Goal: Task Accomplishment & Management: Use online tool/utility

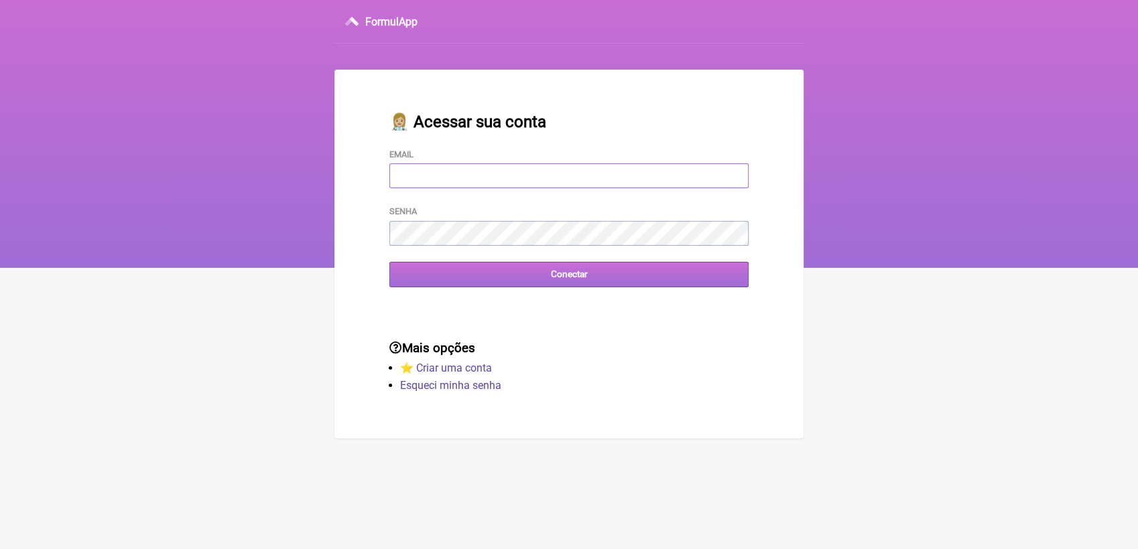
type input "terapiasveronicadias@gmail.com"
click at [560, 281] on input "Conectar" at bounding box center [568, 274] width 359 height 25
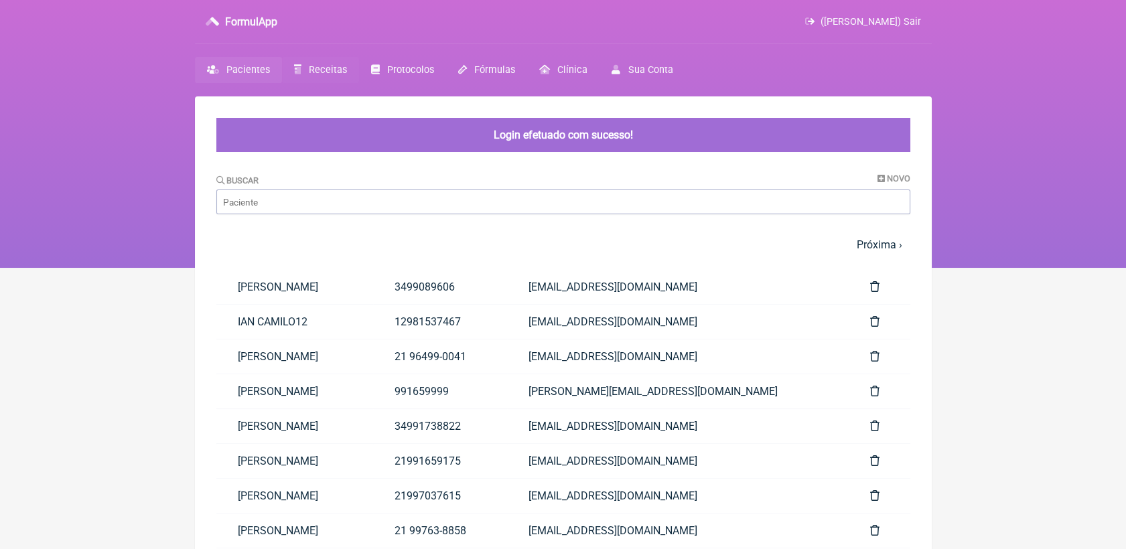
click at [310, 73] on span "Receitas" at bounding box center [328, 69] width 38 height 11
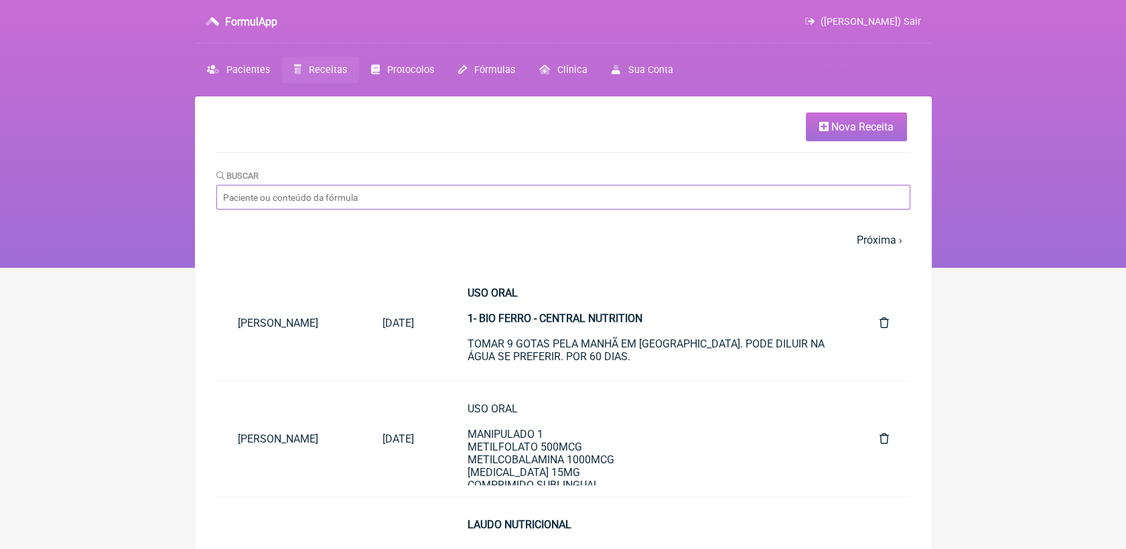
click at [442, 202] on input "Buscar" at bounding box center [563, 197] width 694 height 25
type input "herbatoni"
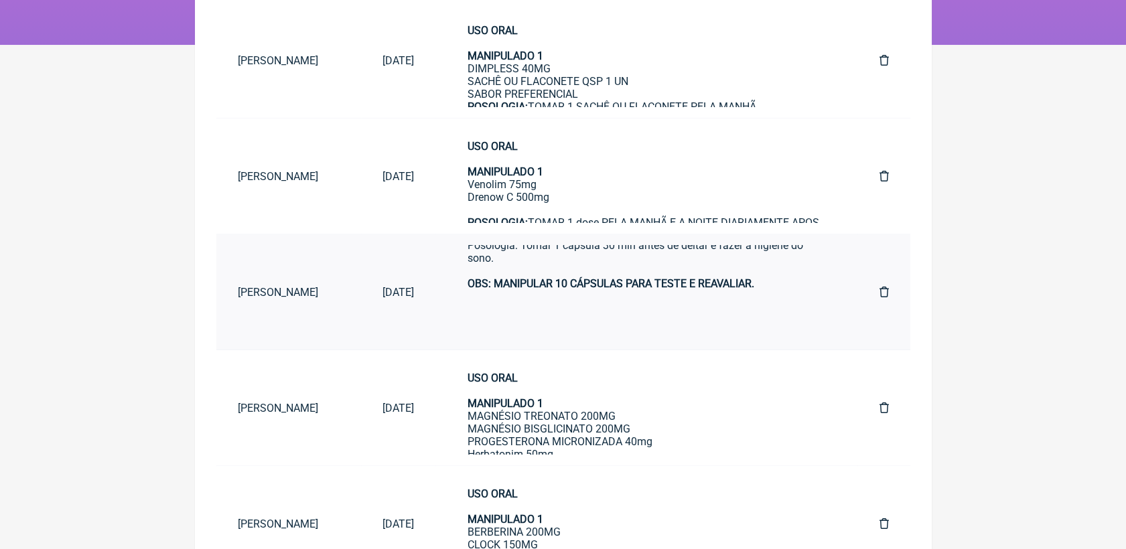
scroll to position [36, 0]
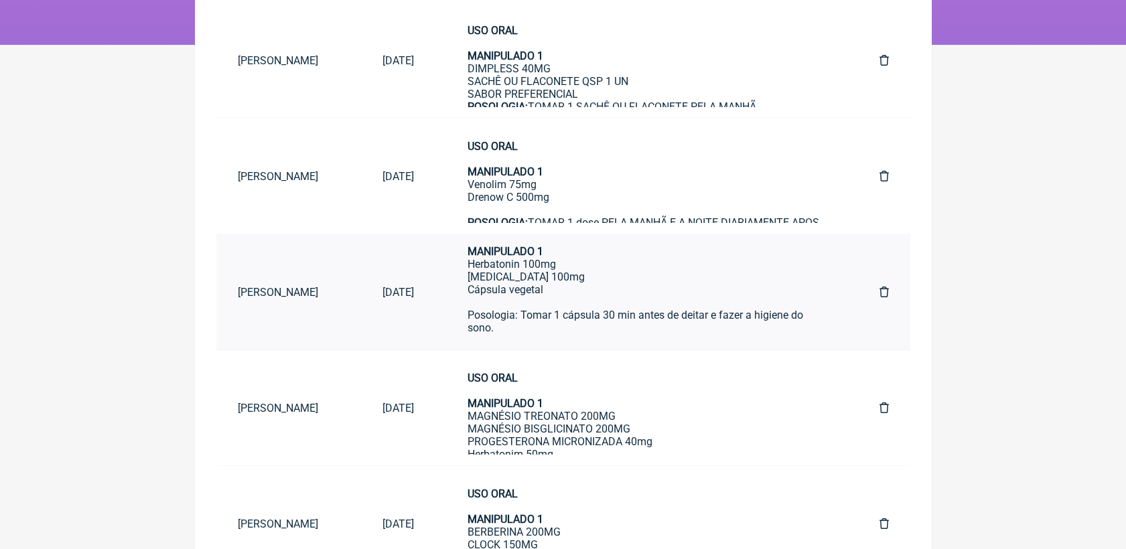
click at [524, 314] on div "USO ORAL MANIPULADO 1 Herbatonin 100mg 5-HTP 100mg Cápsula vegetal Posologia: T…" at bounding box center [647, 309] width 358 height 178
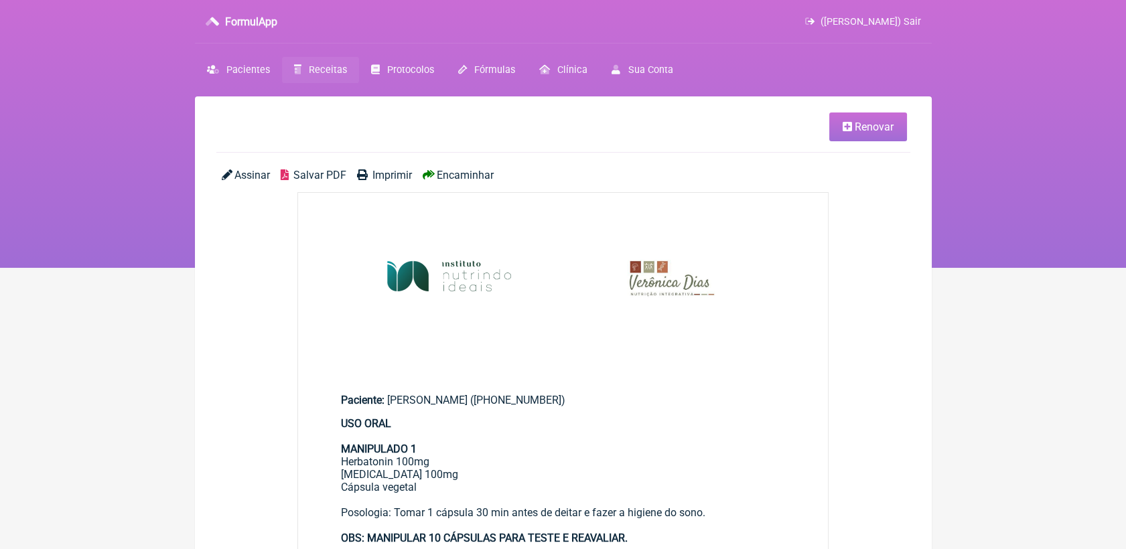
click at [840, 131] on link "Renovar" at bounding box center [868, 127] width 78 height 29
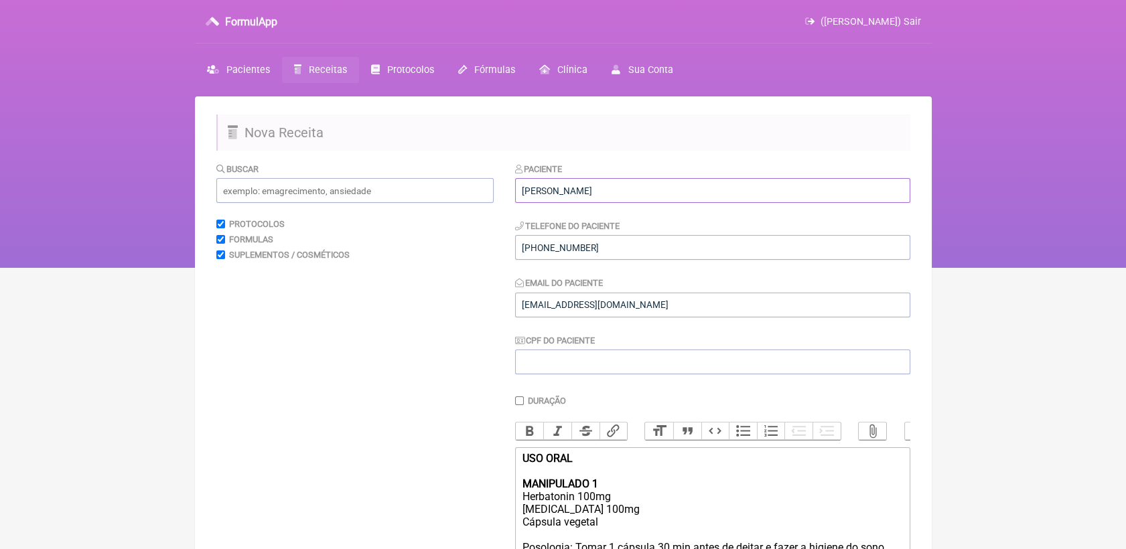
drag, startPoint x: 606, startPoint y: 185, endPoint x: 470, endPoint y: 196, distance: 135.8
click at [470, 196] on form "Buscar Protocolos Formulas Suplementos / Cosméticos Paciente Andréa Dias Jorge …" at bounding box center [563, 428] width 694 height 533
type input "t"
type input "TATIANY MERLIM COUTO"
drag, startPoint x: 606, startPoint y: 253, endPoint x: 514, endPoint y: 255, distance: 92.5
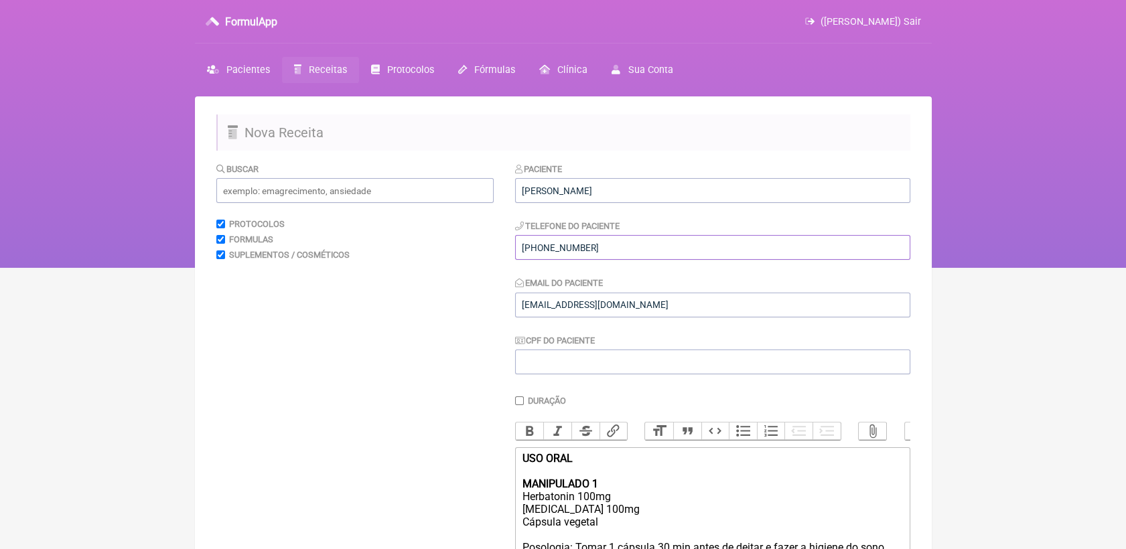
click at [514, 255] on form "Buscar Protocolos Formulas Suplementos / Cosméticos Paciente TATIANY MERLIM COU…" at bounding box center [563, 428] width 694 height 533
paste input "9934-5140"
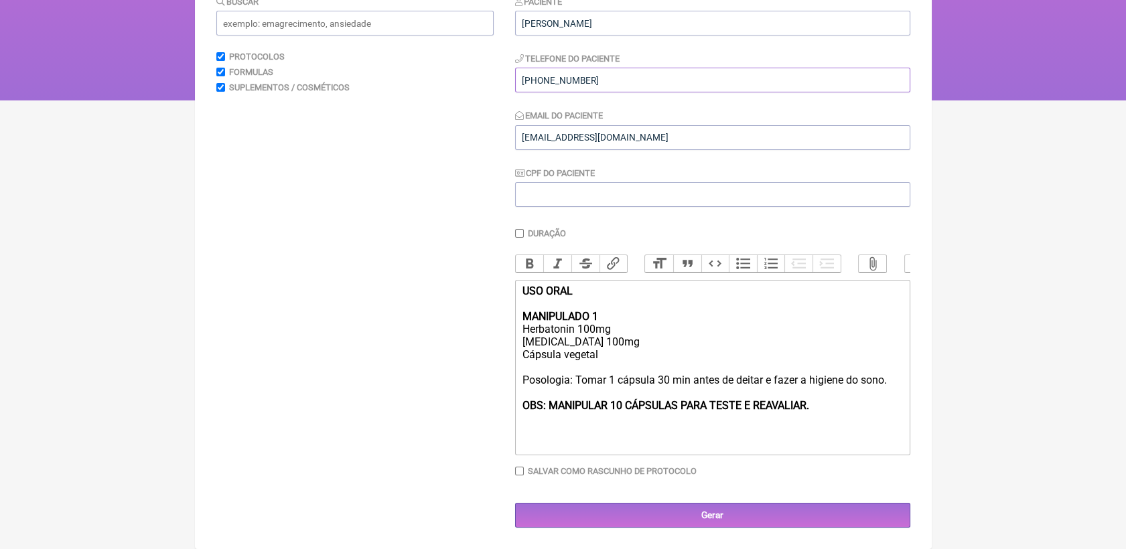
scroll to position [188, 0]
type input "(21) 99934-5140"
drag, startPoint x: 522, startPoint y: 408, endPoint x: 809, endPoint y: 410, distance: 286.8
click at [809, 410] on strong "OBS: MANIPULAR 10 CÁPSULAS PARA TESTE E REAVALIAR." at bounding box center [665, 405] width 287 height 13
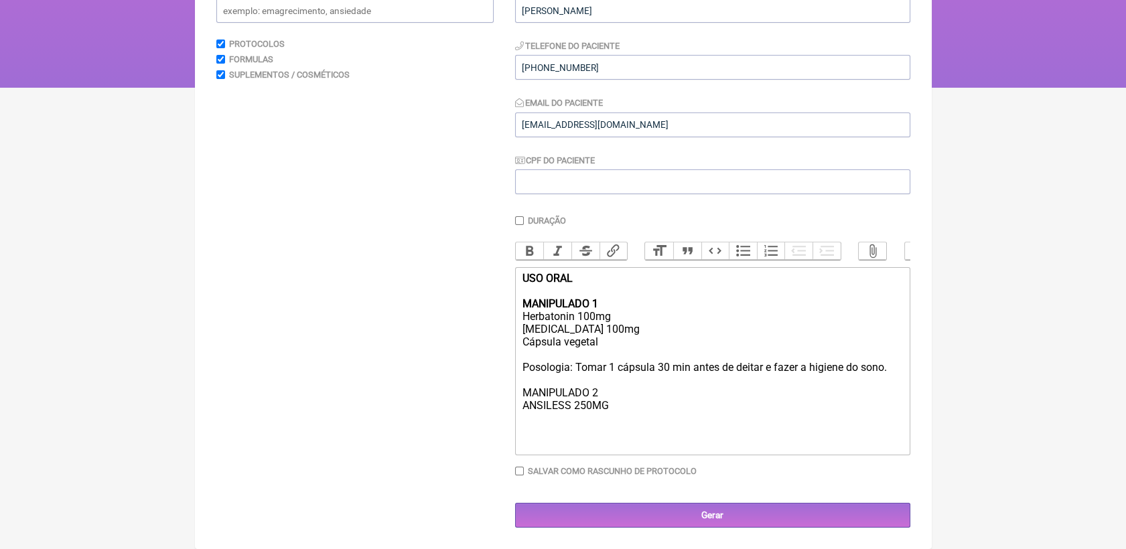
click at [582, 326] on div "USO ORAL MANIPULADO 1 Herbatonin 100mg 5-HTP 100mg Cápsula vegetal Posologia: T…" at bounding box center [712, 361] width 381 height 178
click at [608, 326] on div "USO ORAL MANIPULADO 1 Herbatonin 30mg 5-HTP 100mg Cápsula vegetal Posologia: To…" at bounding box center [712, 361] width 381 height 178
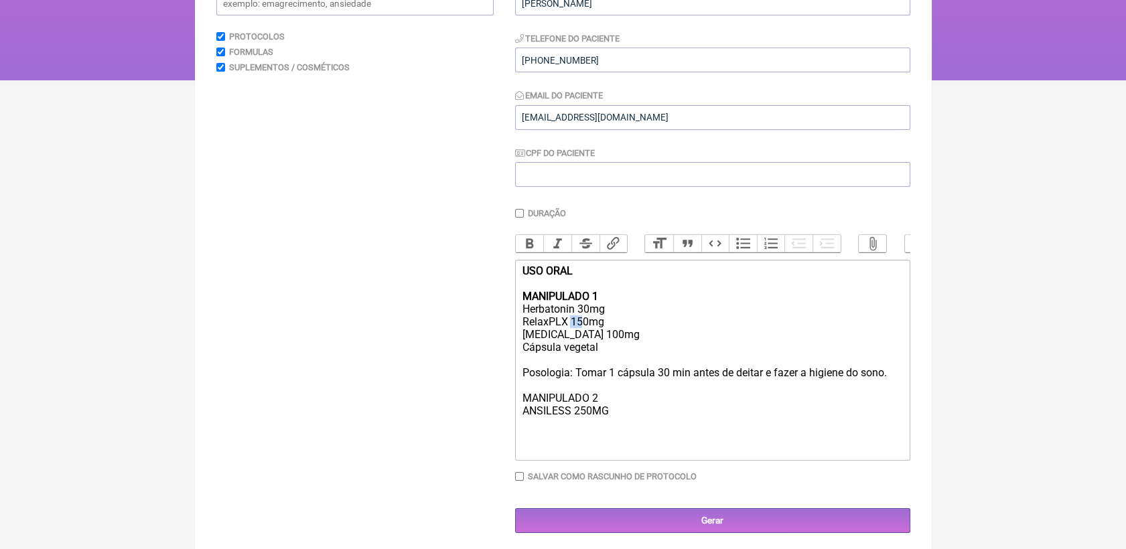
drag, startPoint x: 572, startPoint y: 337, endPoint x: 582, endPoint y: 345, distance: 13.4
click at [582, 345] on div "USO ORAL MANIPULADO 1 Herbatonin 30mg RelaxPLX 150mg 5-HTP 100mg Cápsula vegeta…" at bounding box center [712, 360] width 381 height 191
drag, startPoint x: 522, startPoint y: 411, endPoint x: 606, endPoint y: 421, distance: 84.4
click at [606, 421] on div "USO ORAL MANIPULADO 1 Herbatonin 30mg RelaxPLX 200mg 5-HTP 100mg Cápsula vegeta…" at bounding box center [712, 360] width 381 height 191
drag, startPoint x: 604, startPoint y: 421, endPoint x: 521, endPoint y: 422, distance: 83.1
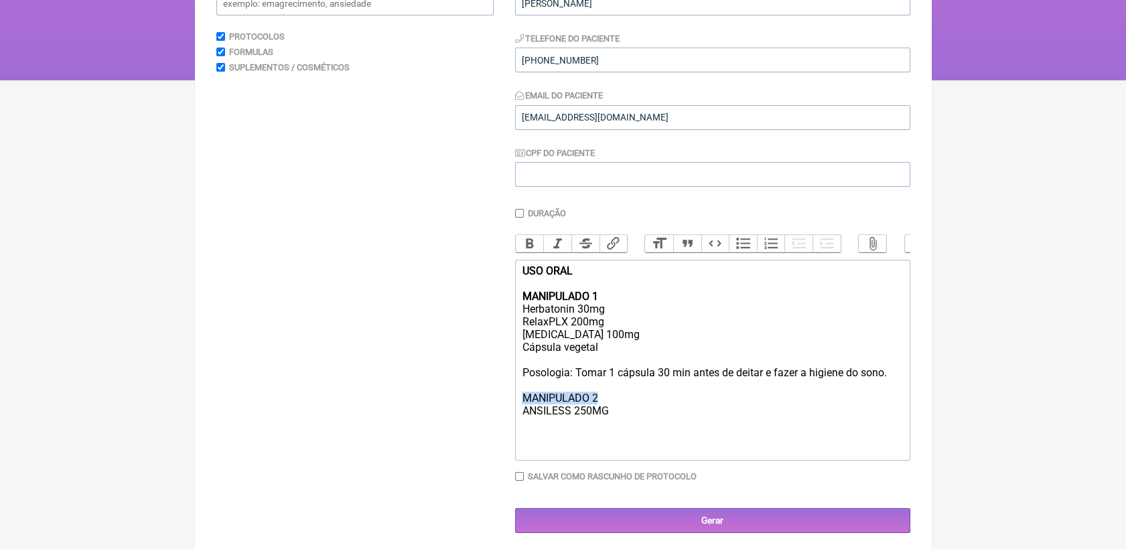
click at [522, 422] on div "USO ORAL MANIPULADO 1 Herbatonin 30mg RelaxPLX 200mg 5-HTP 100mg Cápsula vegeta…" at bounding box center [712, 360] width 381 height 191
click at [524, 253] on button "Bold" at bounding box center [530, 243] width 28 height 17
click at [611, 441] on div "USO ORAL MANIPULADO 1 Herbatonin 30mg RelaxPLX 200mg 5-HTP 100mg Cápsula vegeta…" at bounding box center [712, 360] width 381 height 191
click at [608, 451] on div "USO ORAL MANIPULADO 1 Herbatonin 30mg RelaxPLX 200mg 5-HTP 100mg Cápsula vegeta…" at bounding box center [712, 360] width 381 height 191
type trix-editor "<div><strong>USO ORAL <br><br>MANIPULADO 1</strong><br>Herbatonin 30mg<br>Relax…"
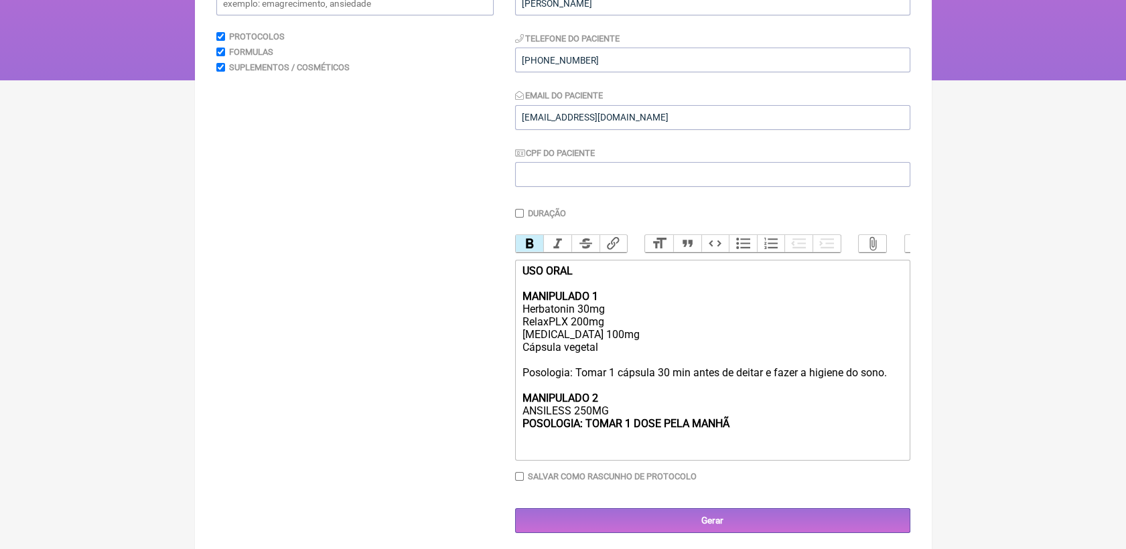
drag, startPoint x: 586, startPoint y: 444, endPoint x: 732, endPoint y: 444, distance: 146.7
click at [729, 430] on strong "POSOLOGIA: TOMAR 1 DOSE PELA MANHÃ" at bounding box center [625, 423] width 207 height 13
click at [541, 249] on button "Bold" at bounding box center [530, 243] width 28 height 17
click at [750, 442] on div "USO ORAL MANIPULADO 1 Herbatonin 30mg RelaxPLX 200mg 5-HTP 100mg Cápsula vegeta…" at bounding box center [712, 360] width 381 height 191
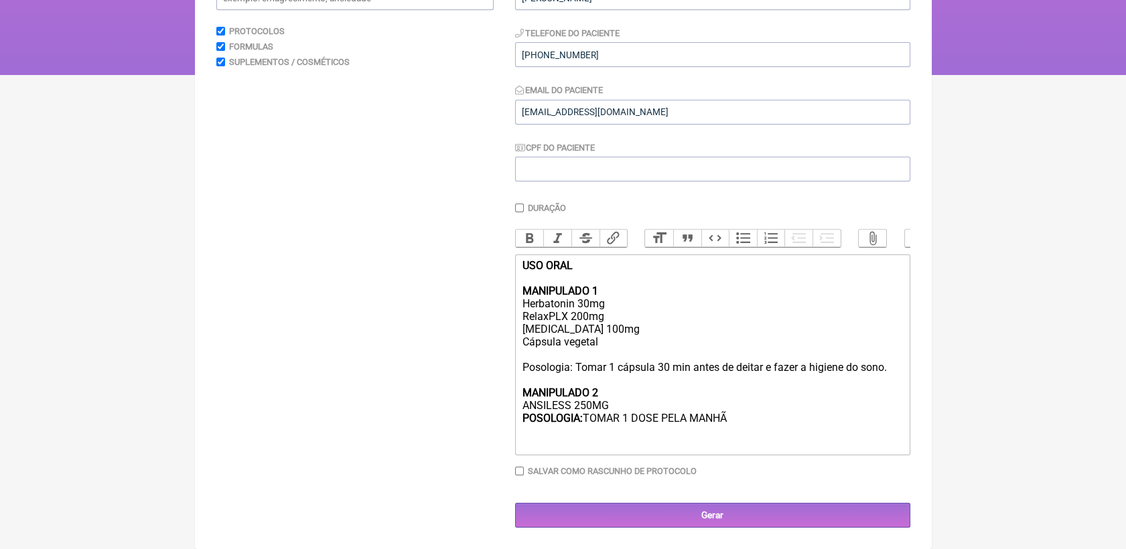
scroll to position [214, 0]
click at [746, 516] on input "Gerar" at bounding box center [712, 515] width 395 height 25
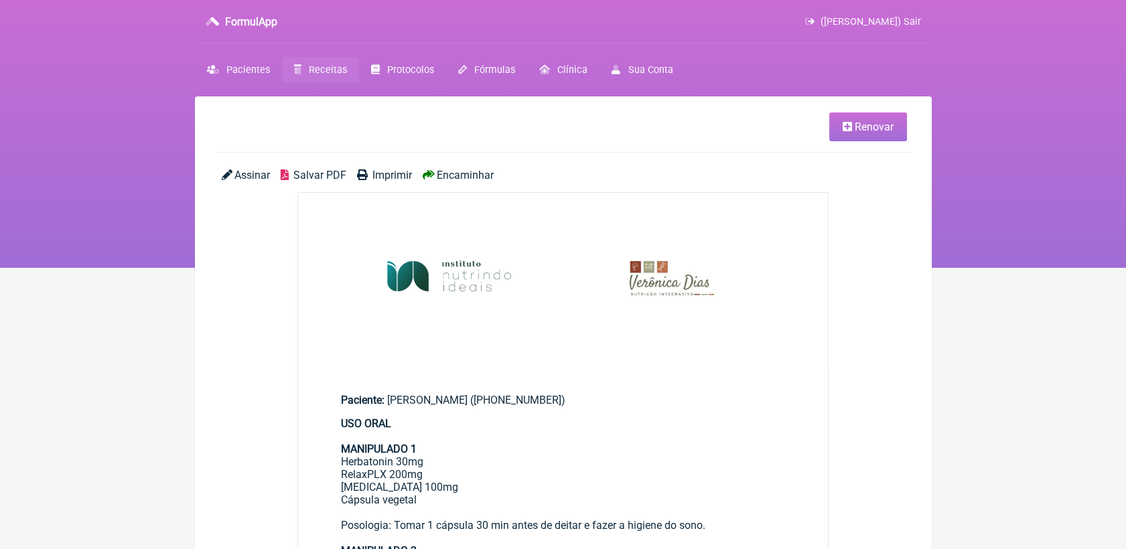
click at [320, 170] on span "Salvar PDF" at bounding box center [319, 175] width 53 height 13
